Goal: Transaction & Acquisition: Download file/media

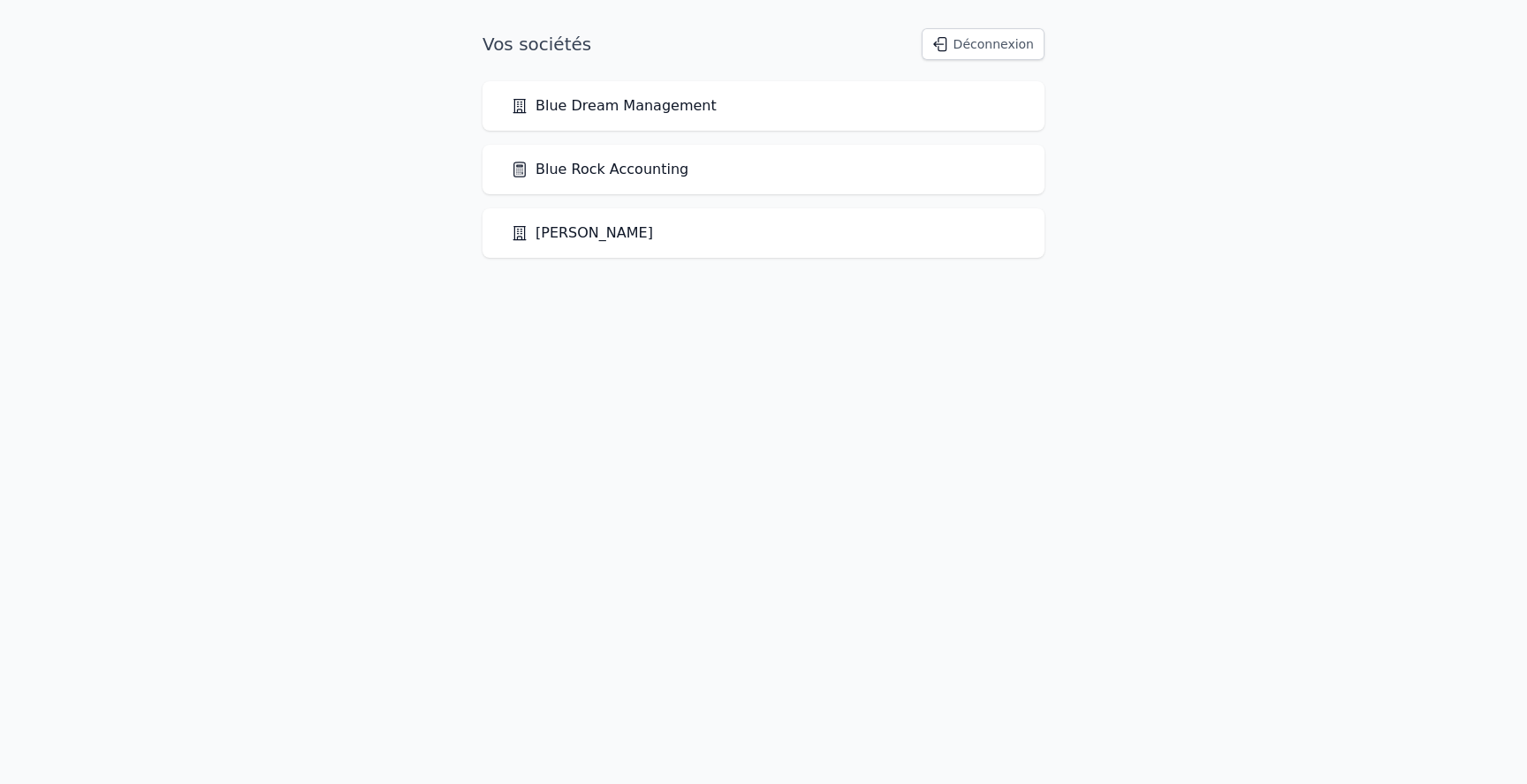
click at [627, 174] on link "Blue Rock Accounting" at bounding box center [599, 169] width 177 height 21
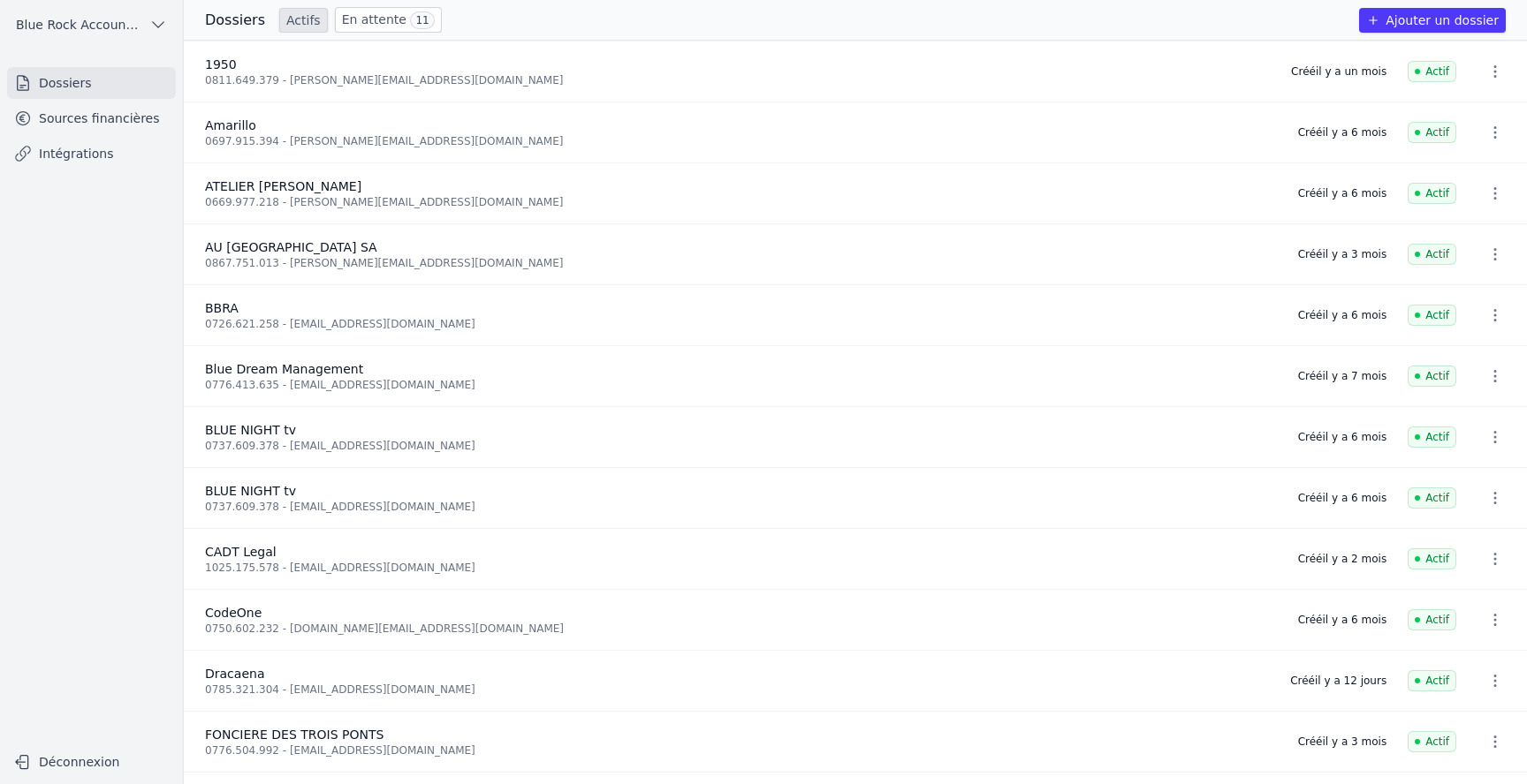
click at [104, 121] on link "Sources financières" at bounding box center [91, 119] width 168 height 32
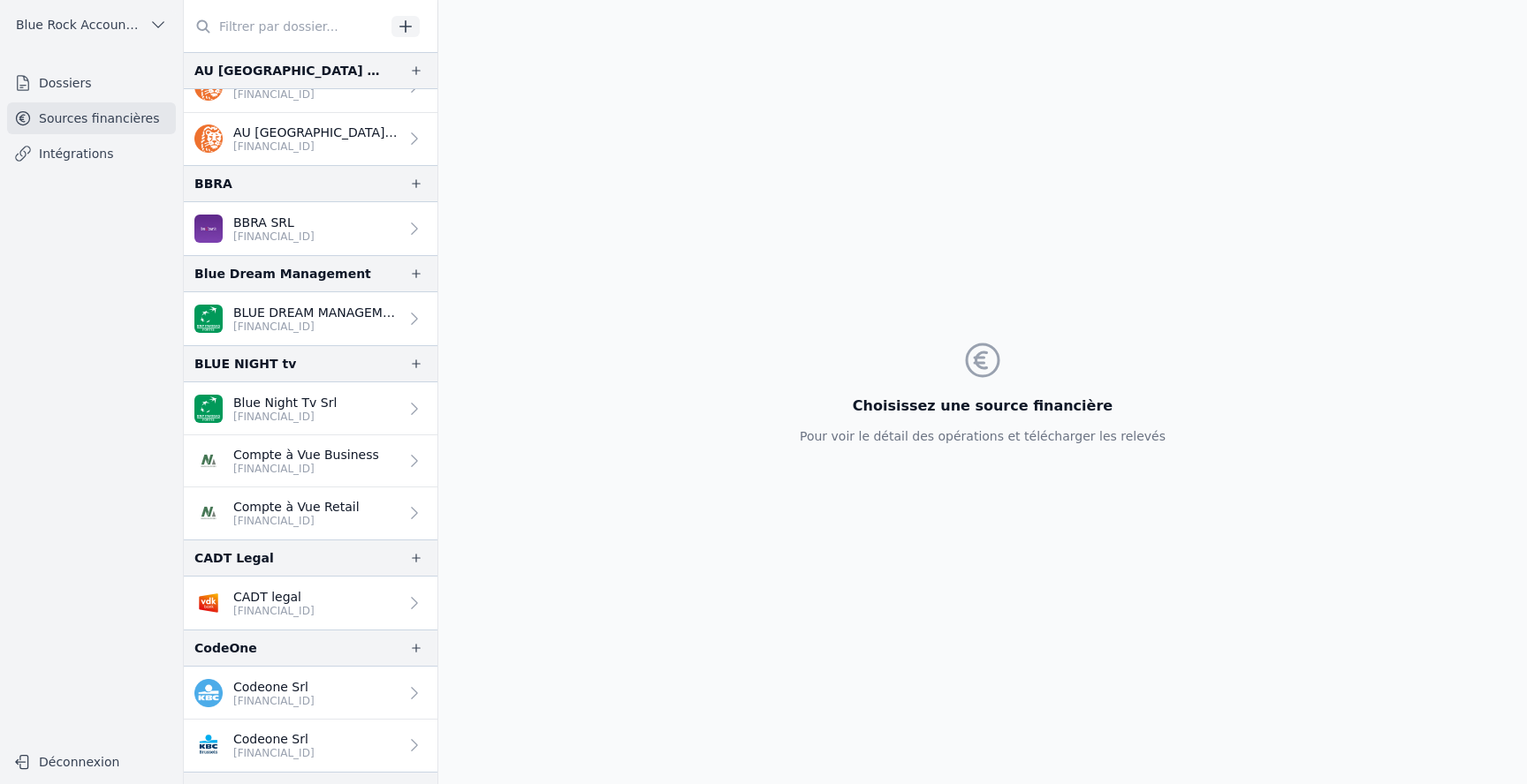
scroll to position [315, 0]
click at [348, 415] on link "Blue Night Tv Srl [FINANCIAL_ID]" at bounding box center [310, 406] width 253 height 53
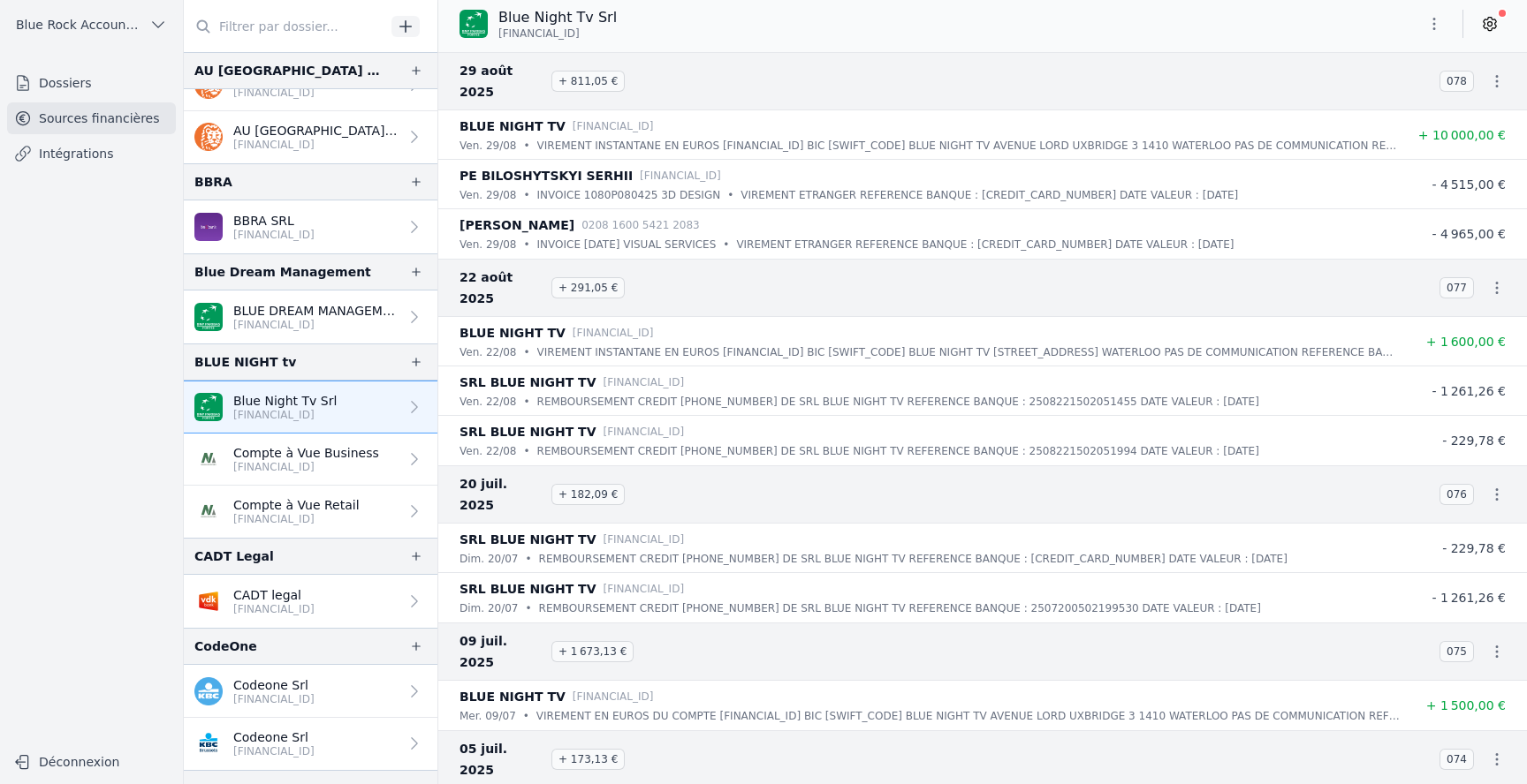
click at [1436, 19] on icon "button" at bounding box center [1434, 24] width 18 height 18
click at [1387, 98] on button "Exporter" at bounding box center [1391, 94] width 128 height 33
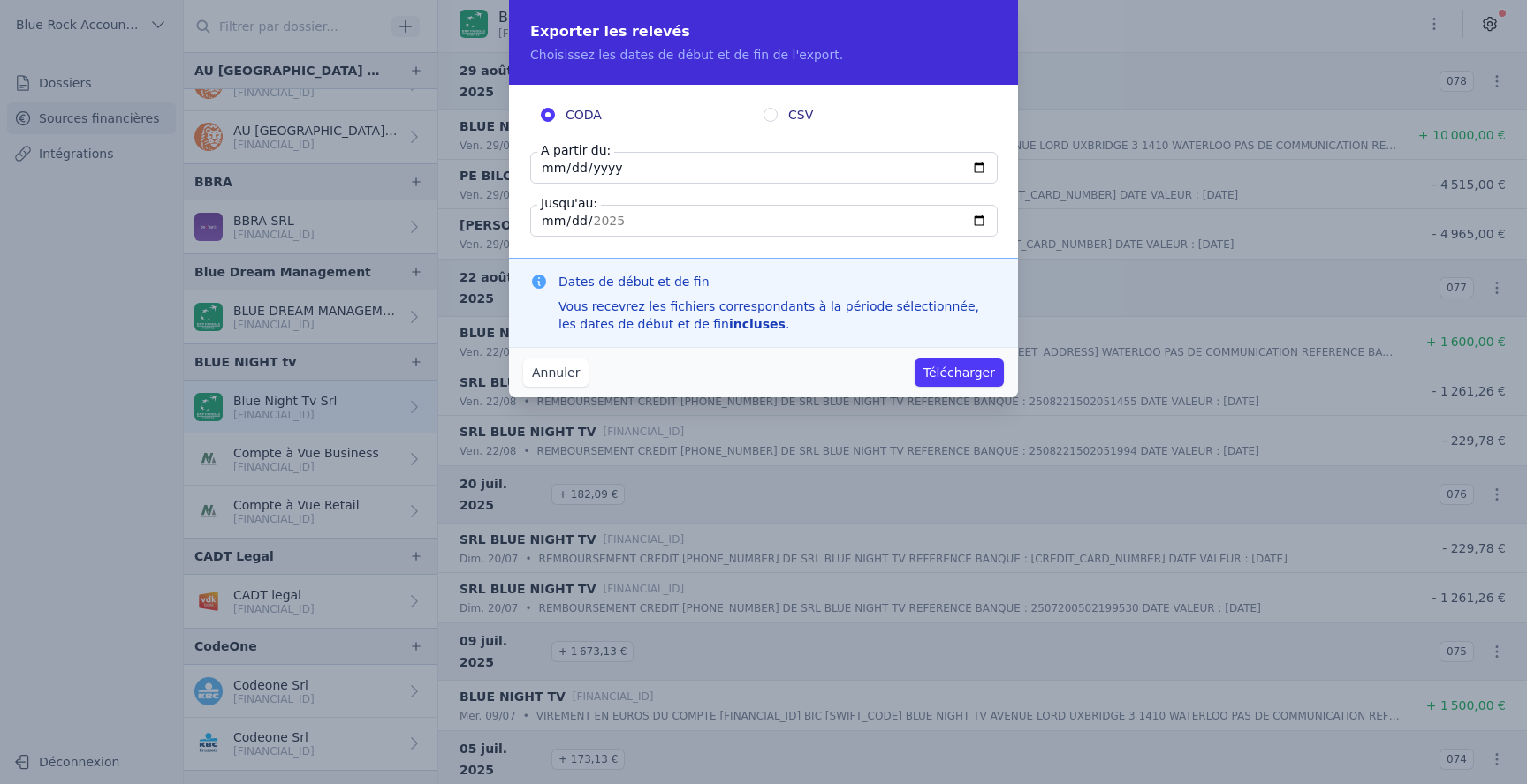
click at [759, 121] on label "CODA" at bounding box center [651, 115] width 222 height 18
click at [555, 121] on input "CODA" at bounding box center [547, 115] width 14 height 14
click at [770, 118] on input "CSV" at bounding box center [770, 115] width 14 height 14
radio input "true"
radio input "false"
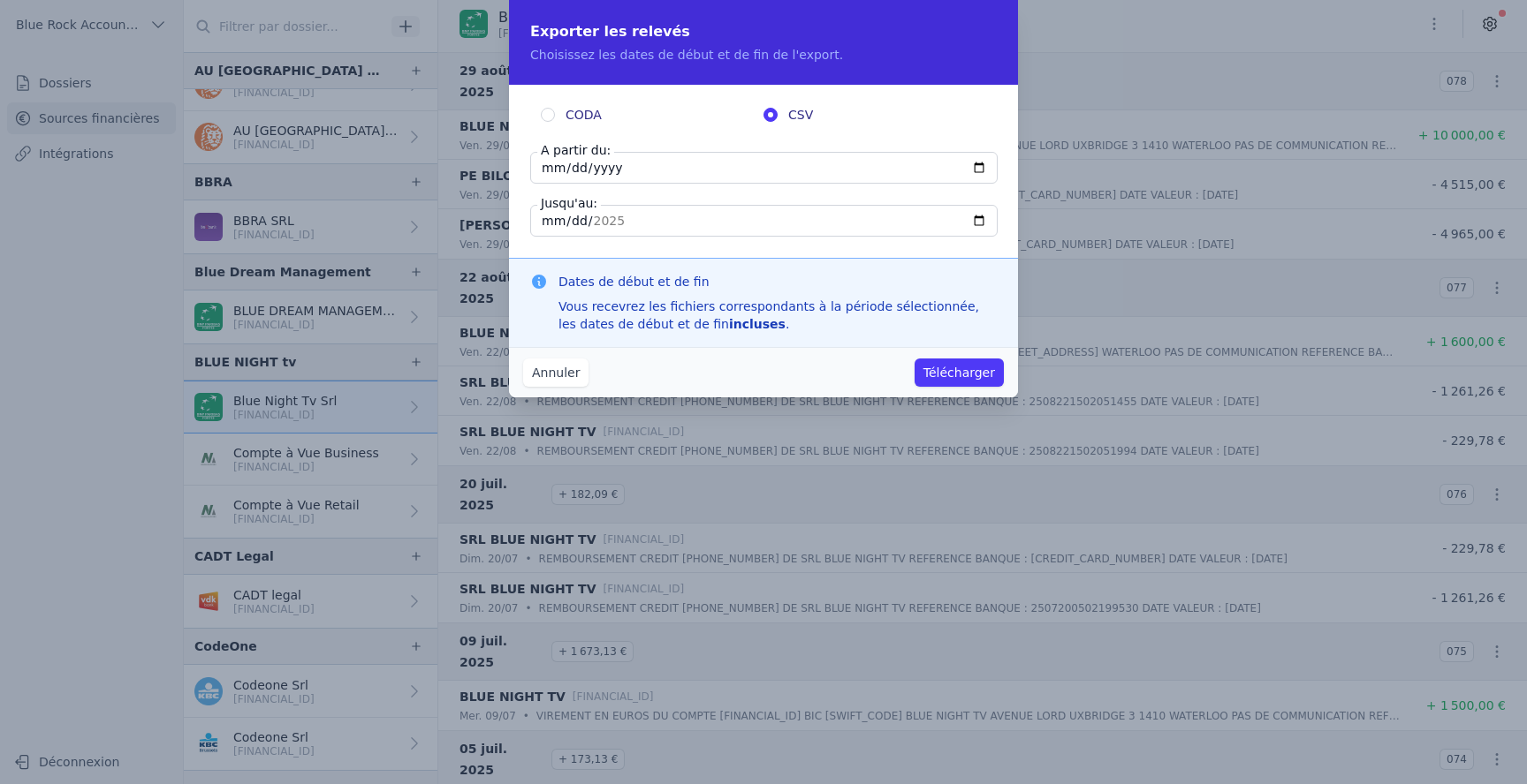
click at [721, 175] on input "[DATE]" at bounding box center [764, 167] width 467 height 32
type input "[DATE]"
click at [622, 165] on input "[DATE]" at bounding box center [764, 167] width 467 height 32
click at [621, 216] on input "[DATE]" at bounding box center [764, 221] width 467 height 32
click at [959, 377] on button "Télécharger" at bounding box center [959, 373] width 90 height 28
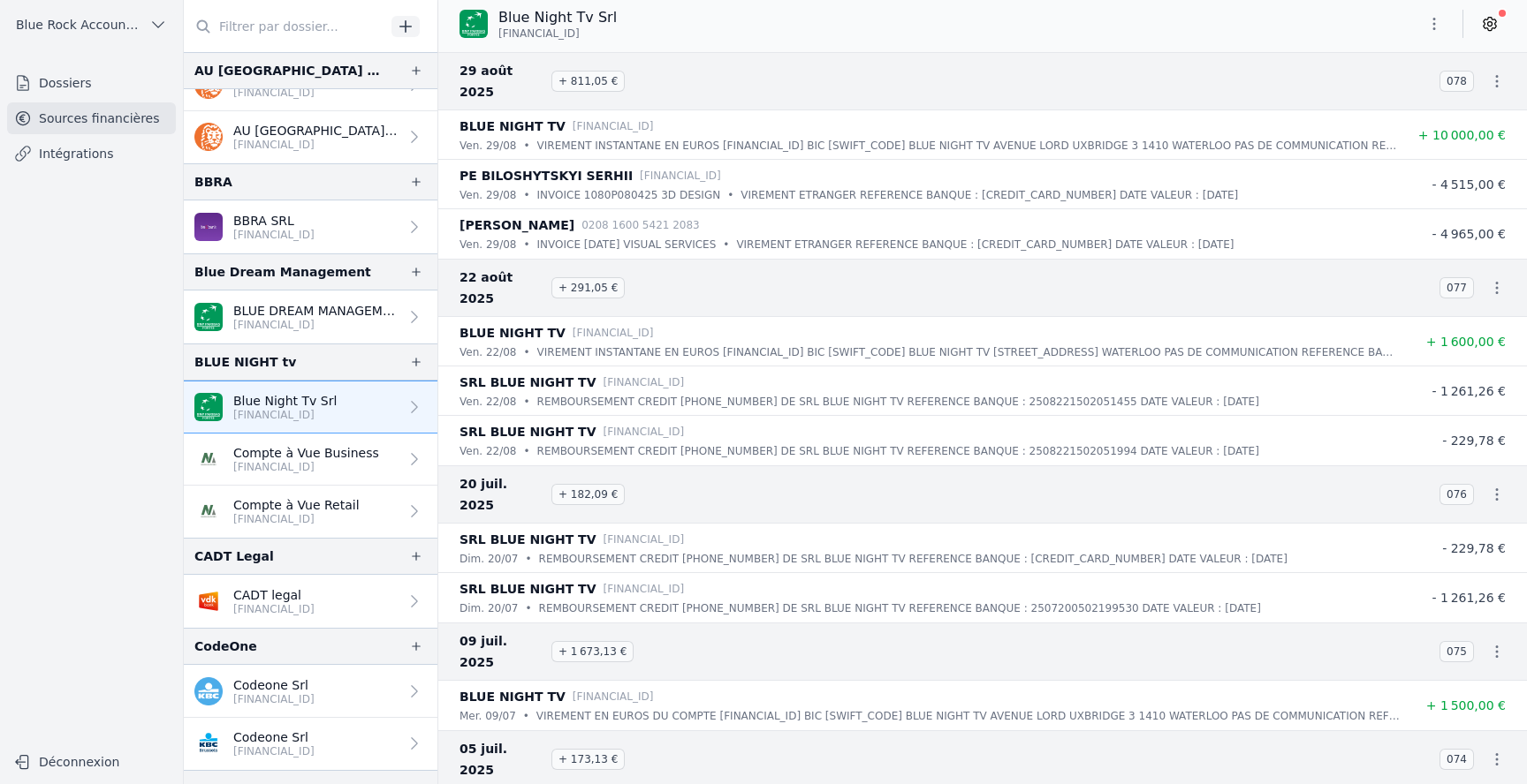
click at [314, 464] on p "[FINANCIAL_ID]" at bounding box center [306, 467] width 146 height 14
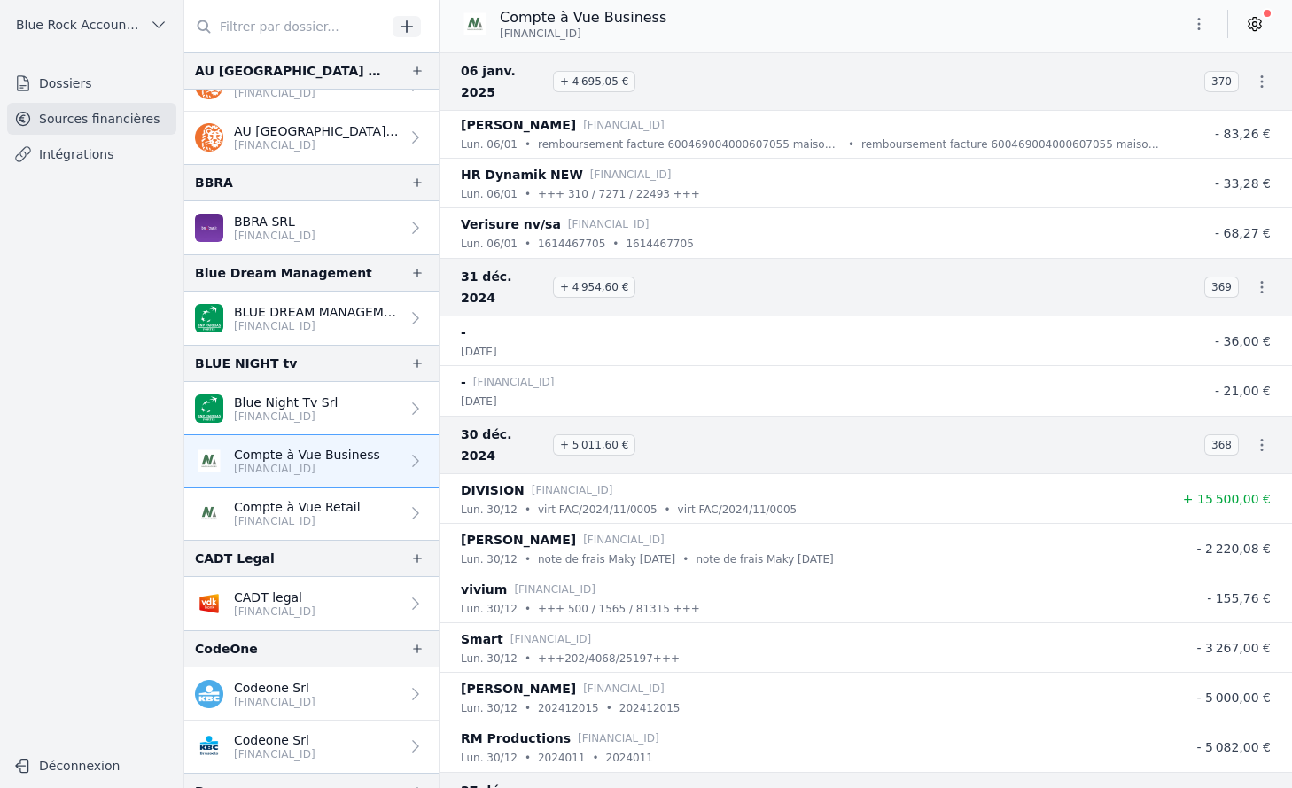
scroll to position [20527, 0]
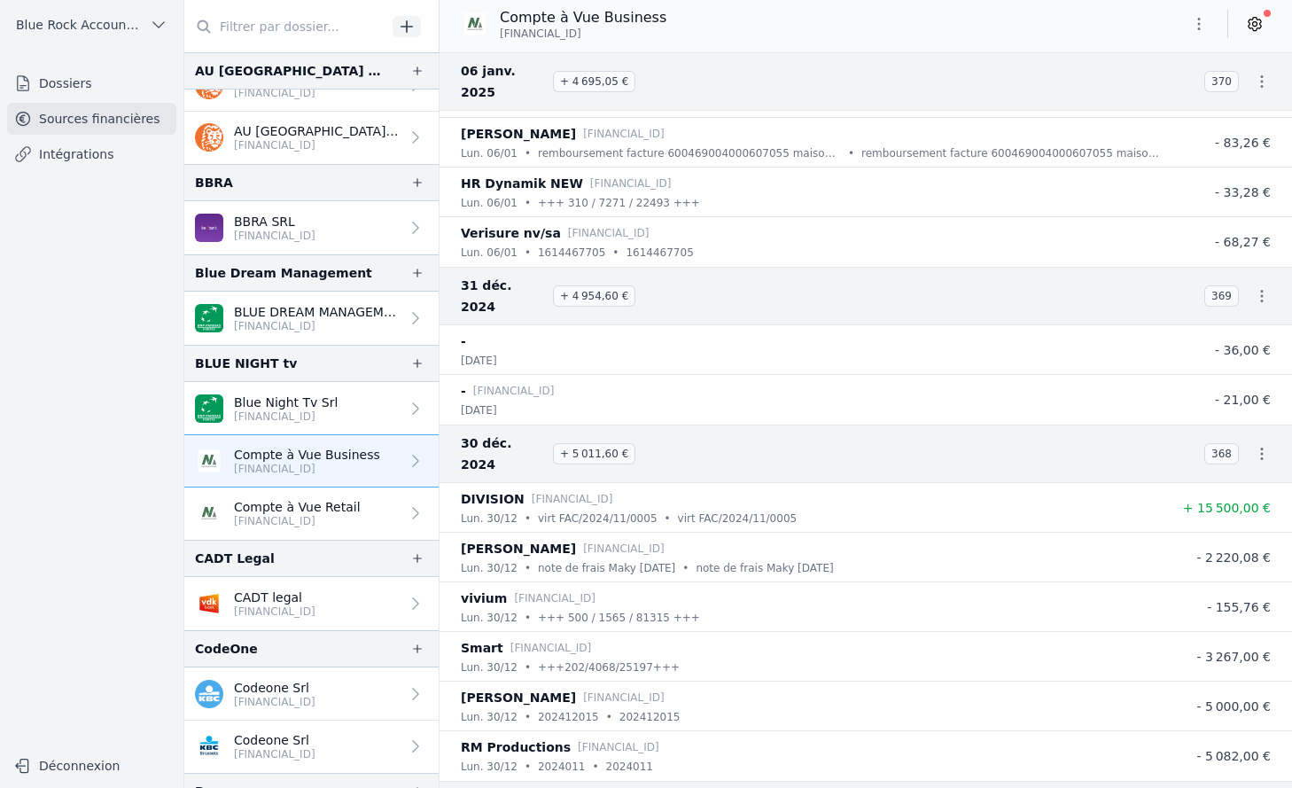
click at [1204, 23] on icon "button" at bounding box center [1199, 24] width 18 height 18
click at [1139, 105] on button "Exporter" at bounding box center [1157, 94] width 128 height 33
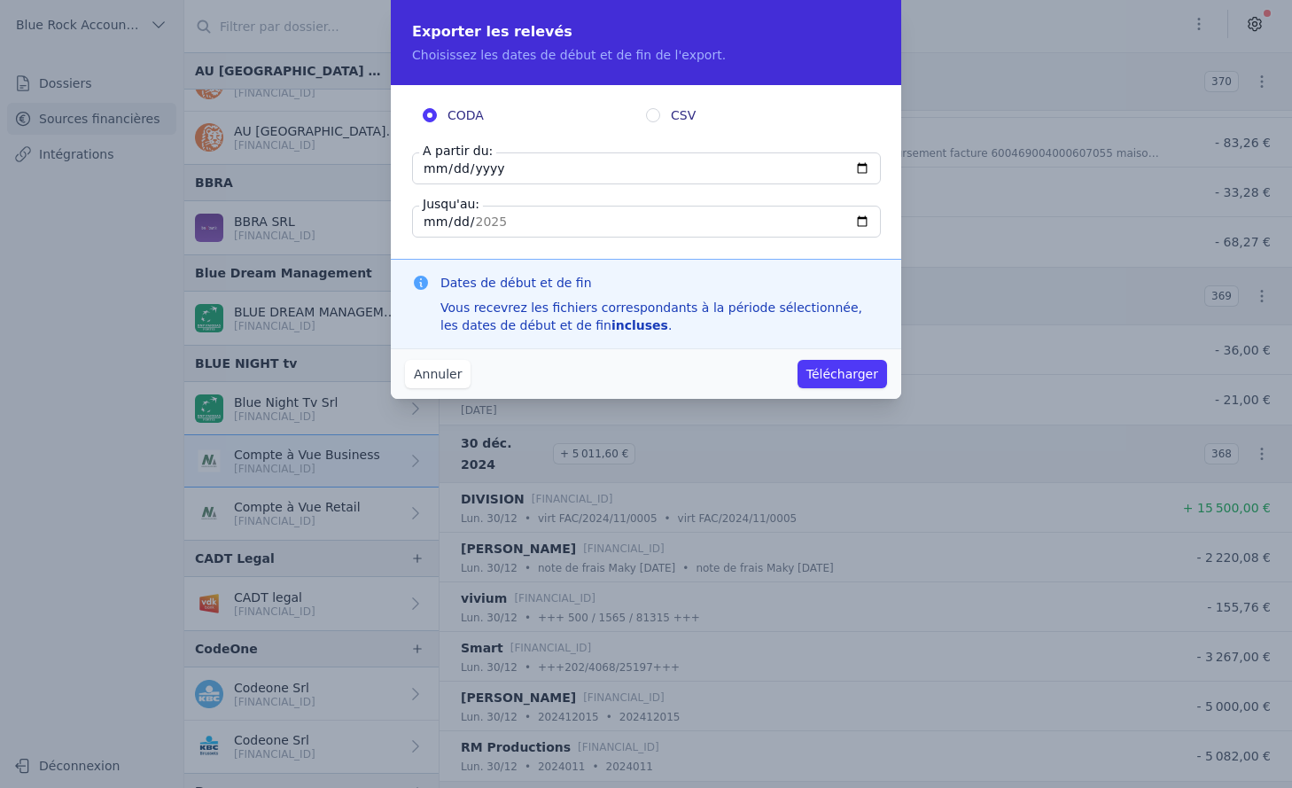
click at [665, 113] on label "CSV" at bounding box center [757, 115] width 223 height 18
click at [660, 113] on input "CSV" at bounding box center [653, 115] width 14 height 14
radio input "true"
radio input "false"
click at [440, 173] on input "[DATE]" at bounding box center [646, 168] width 469 height 32
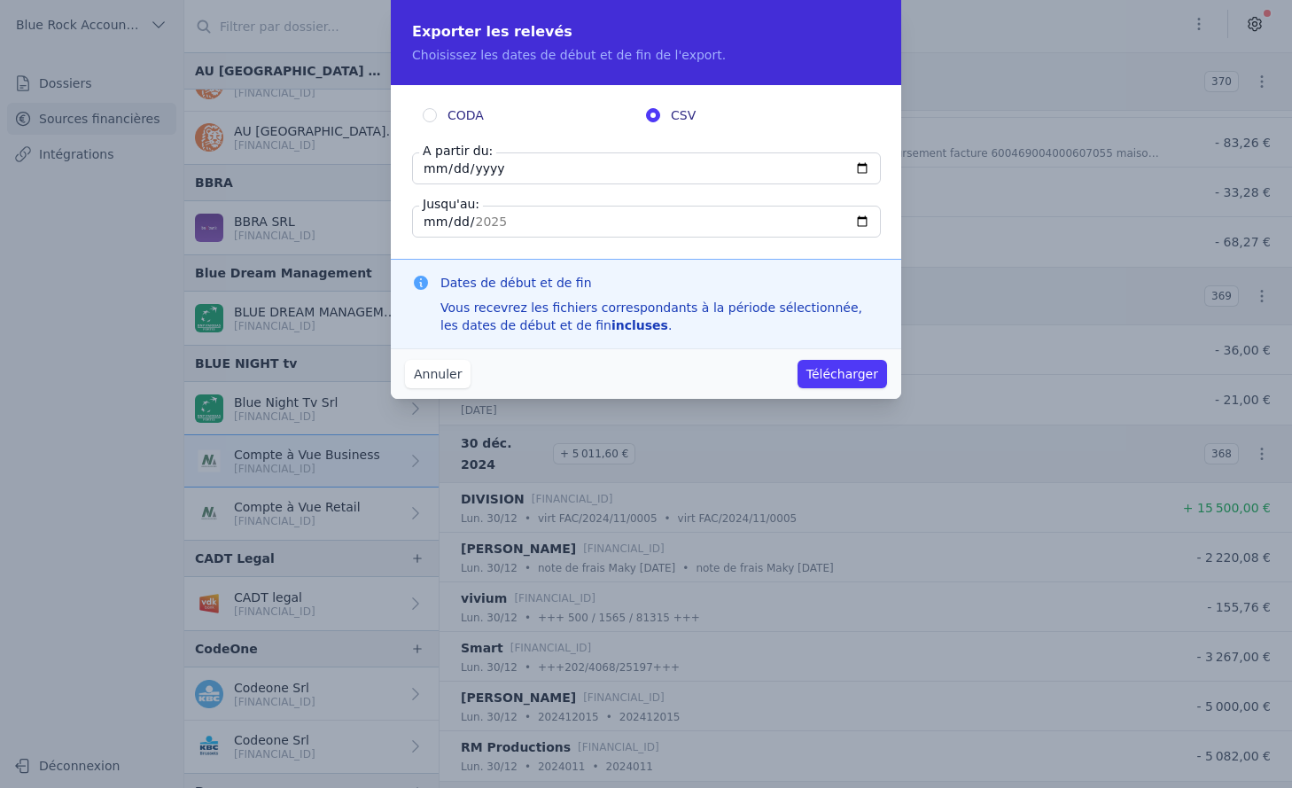
click at [426, 170] on input "[DATE]" at bounding box center [646, 168] width 469 height 32
type input "[DATE]"
click at [745, 244] on div "CODA CSV A partir du: [DATE] Jusqu'au: [DATE]" at bounding box center [646, 172] width 511 height 174
click at [638, 224] on input "[DATE]" at bounding box center [646, 222] width 469 height 32
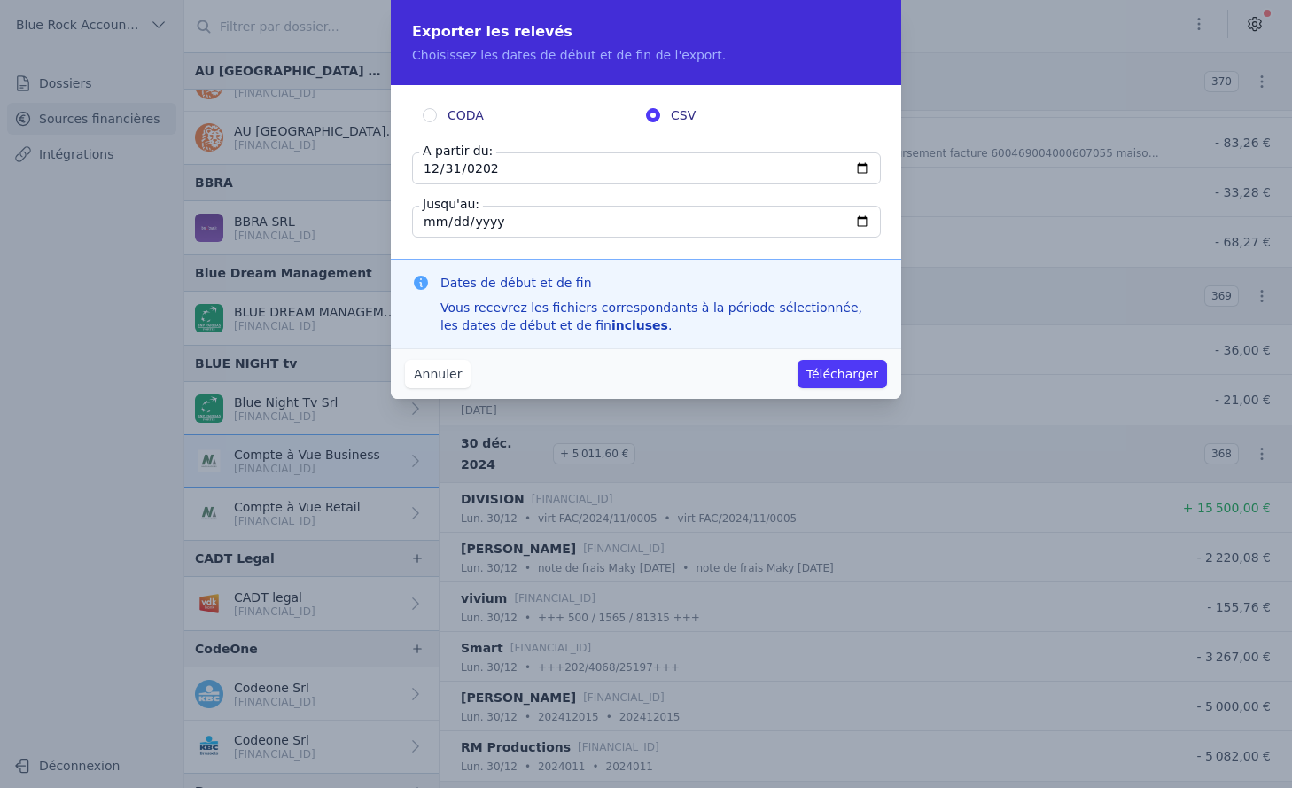
type input "[DATE]"
click at [823, 247] on div "CODA CSV A partir du: [DATE] Jusqu'au: [DATE]" at bounding box center [646, 172] width 511 height 174
click at [823, 376] on button "Télécharger" at bounding box center [843, 374] width 90 height 28
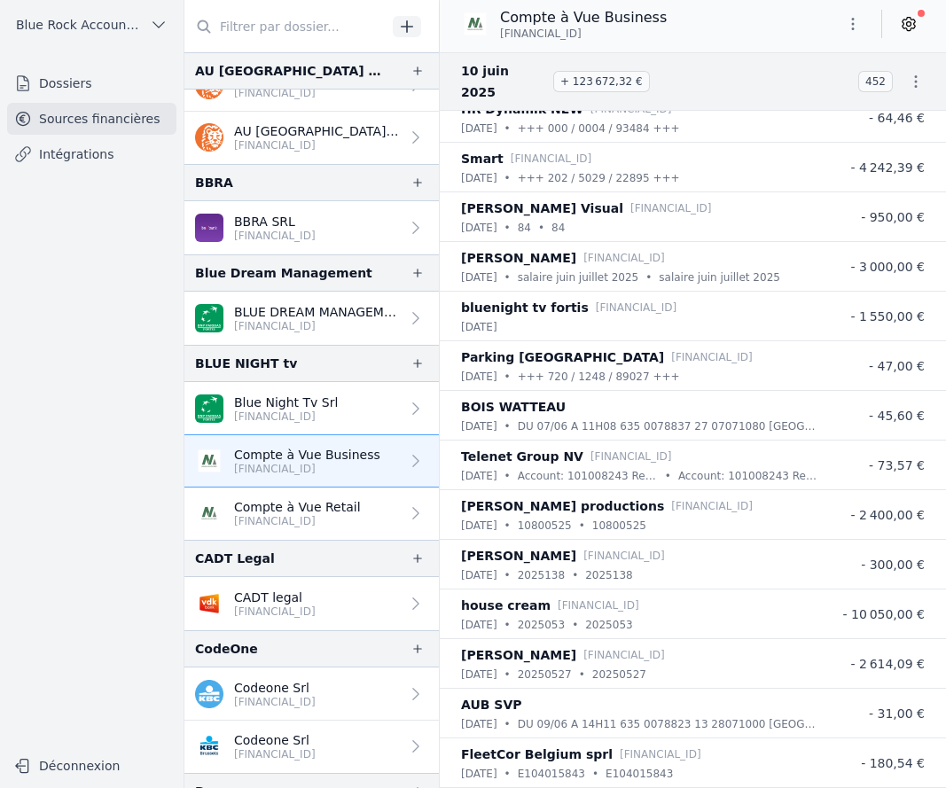
scroll to position [220, 0]
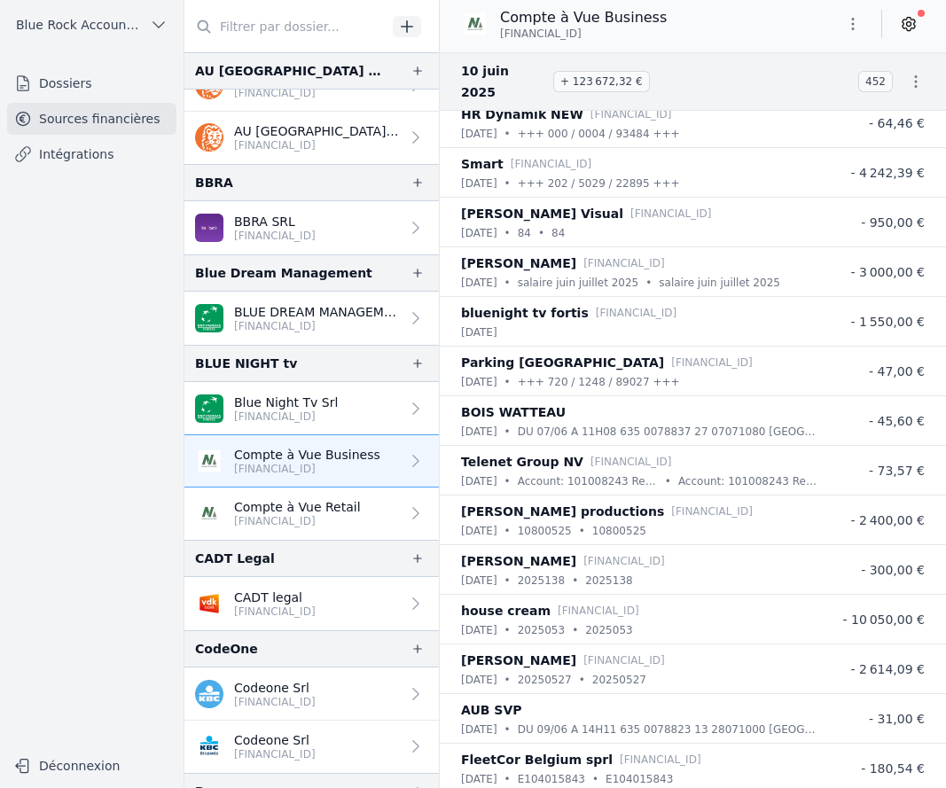
click at [317, 508] on p "Compte à Vue Retail" at bounding box center [297, 507] width 127 height 18
